Goal: Information Seeking & Learning: Learn about a topic

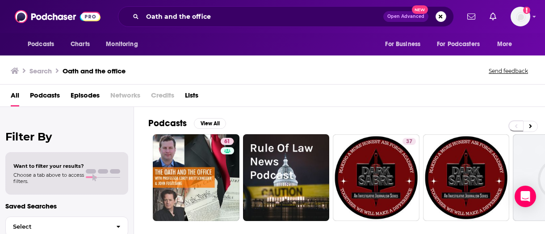
click at [156, 77] on div "Search Oath and the office Send feedback" at bounding box center [272, 69] width 545 height 31
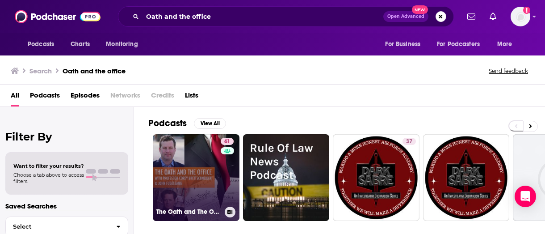
click at [192, 172] on link "61 The Oath and The Office" at bounding box center [196, 177] width 87 height 87
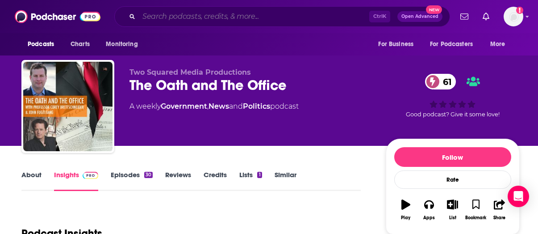
click at [176, 18] on input "Search podcasts, credits, & more..." at bounding box center [254, 16] width 230 height 14
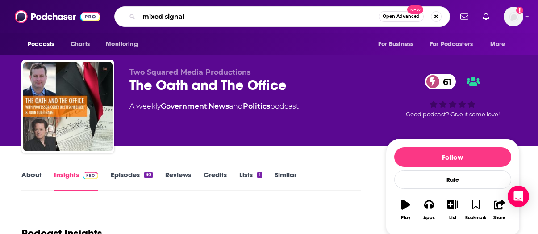
type input "mixed signals"
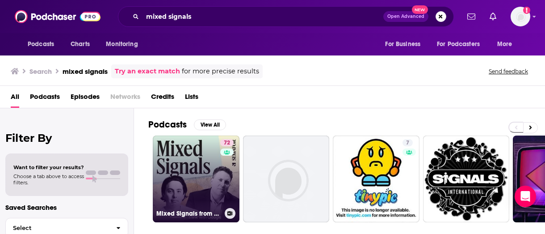
click at [196, 162] on link "72 Mixed Signals from Semafor Media" at bounding box center [196, 178] width 87 height 87
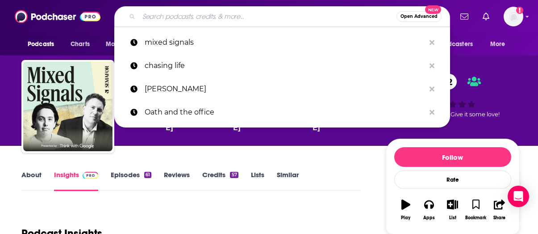
click at [236, 18] on input "Search podcasts, credits, & more..." at bounding box center [268, 16] width 258 height 14
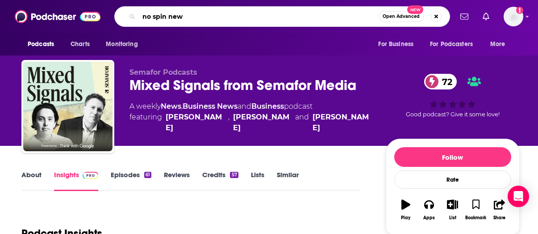
type input "no spin news"
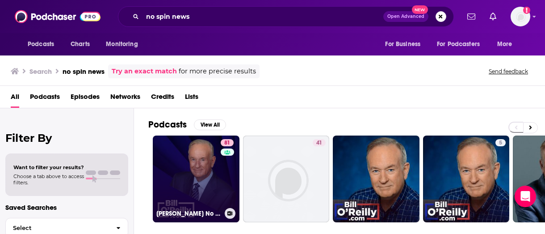
click at [190, 159] on link "81 [PERSON_NAME] No Spin News and Analysis" at bounding box center [196, 178] width 87 height 87
